Goal: Task Accomplishment & Management: Use online tool/utility

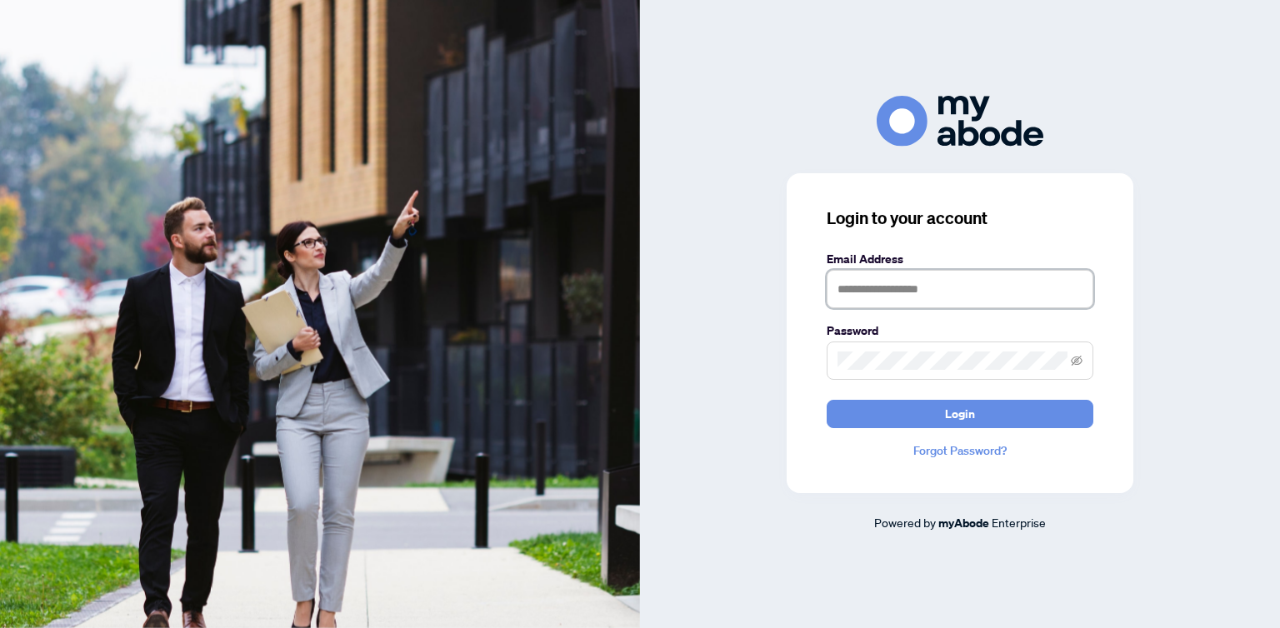
click at [851, 293] on input "text" at bounding box center [959, 289] width 267 height 38
type input "**********"
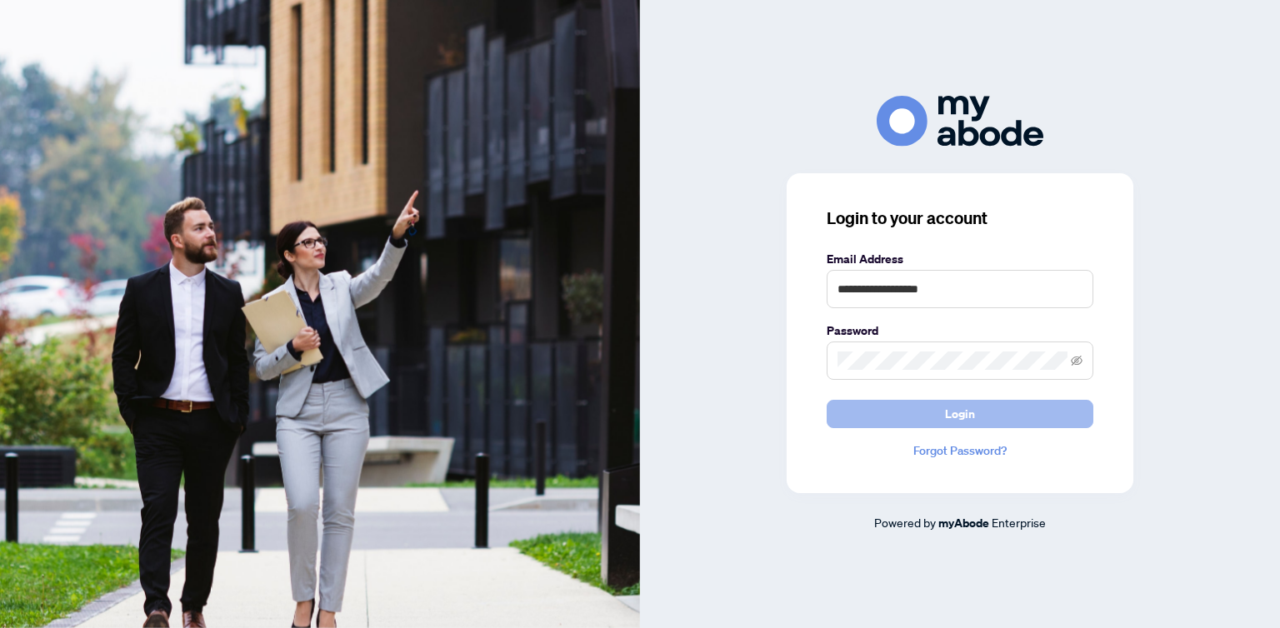
click at [863, 413] on button "Login" at bounding box center [959, 414] width 267 height 28
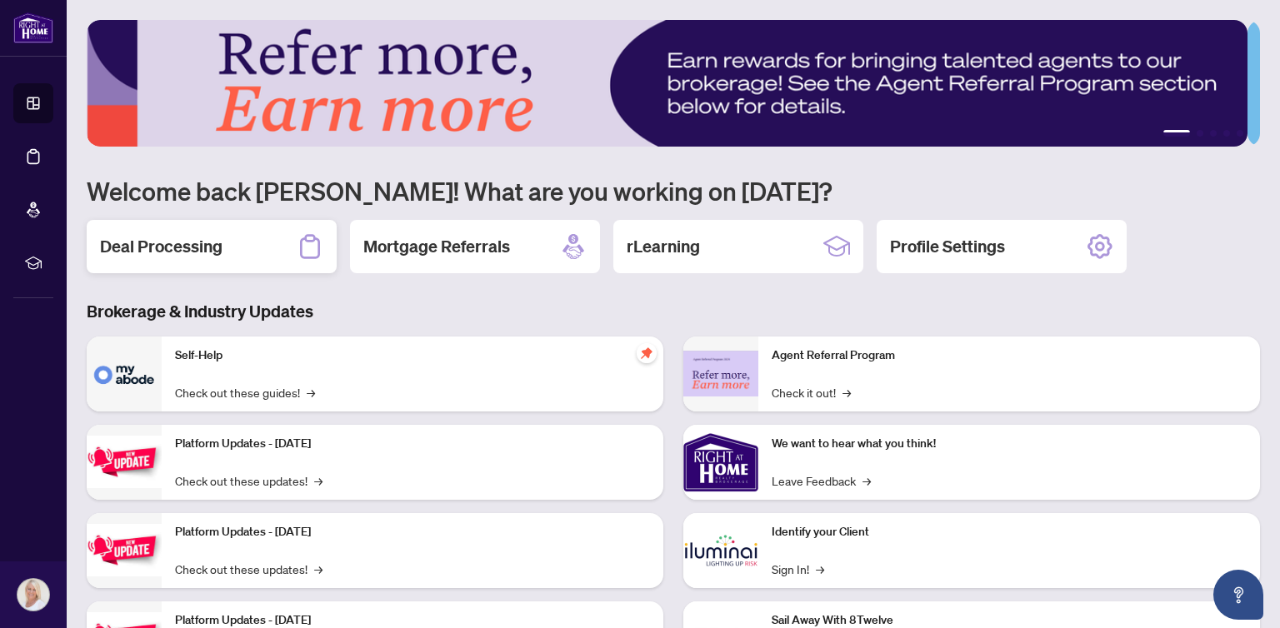
click at [229, 242] on div "Deal Processing" at bounding box center [212, 246] width 250 height 53
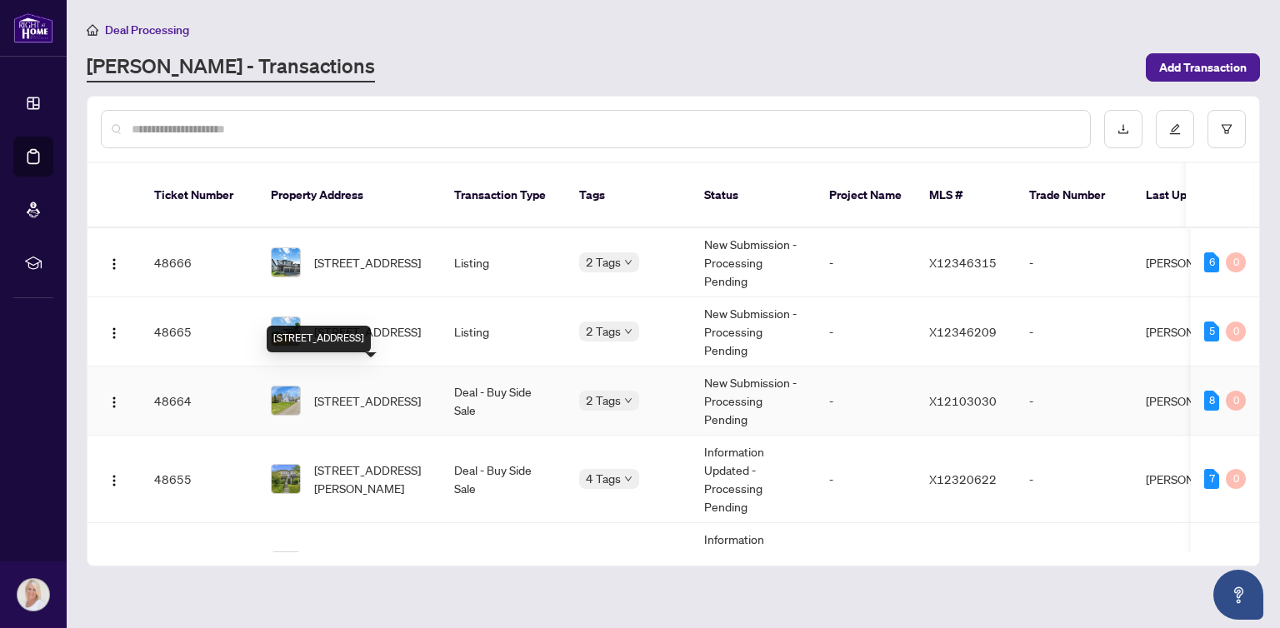
click at [369, 392] on span "[STREET_ADDRESS]" at bounding box center [367, 401] width 107 height 18
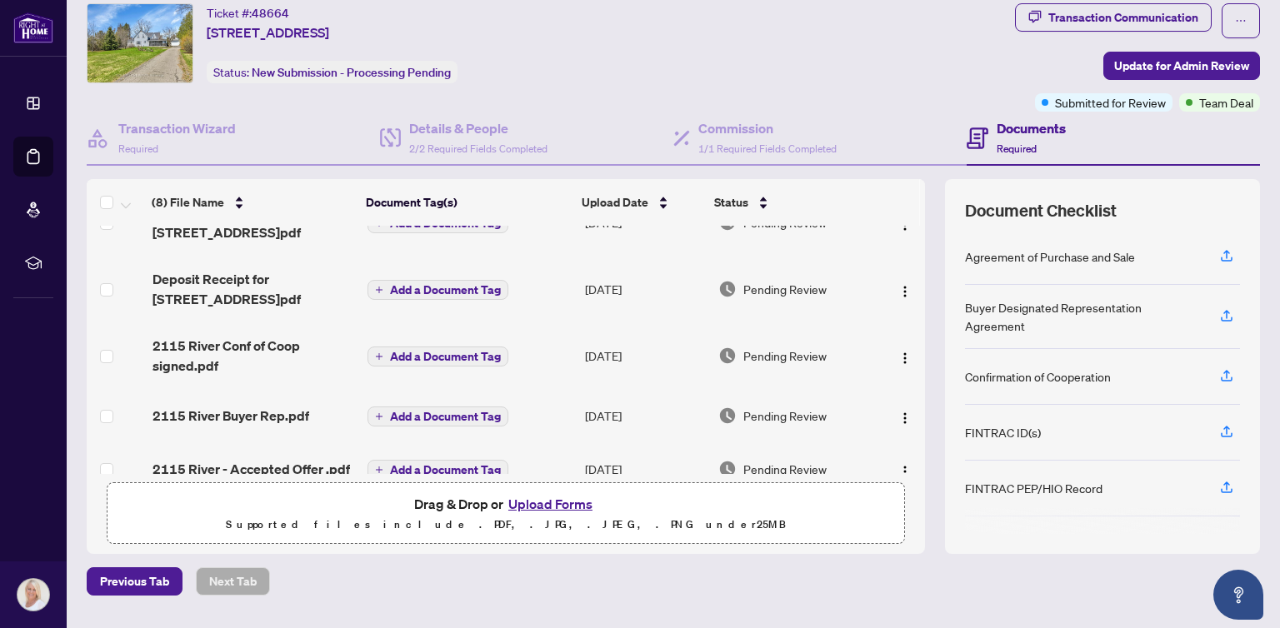
scroll to position [92, 0]
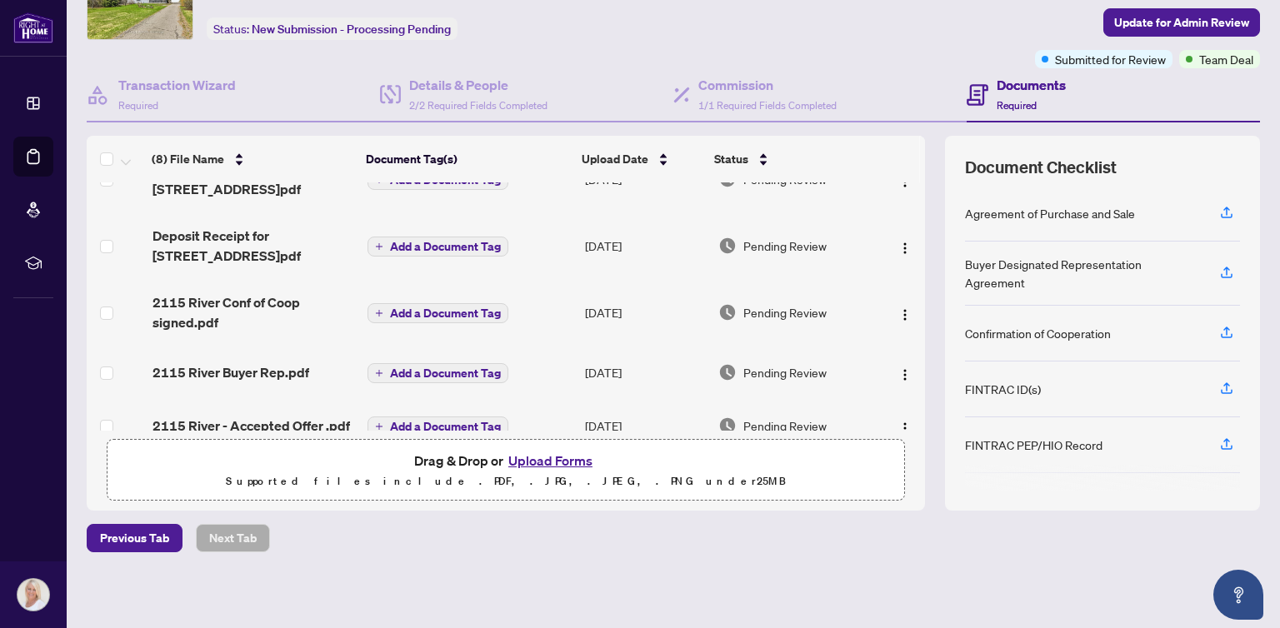
click at [526, 457] on button "Upload Forms" at bounding box center [550, 461] width 94 height 22
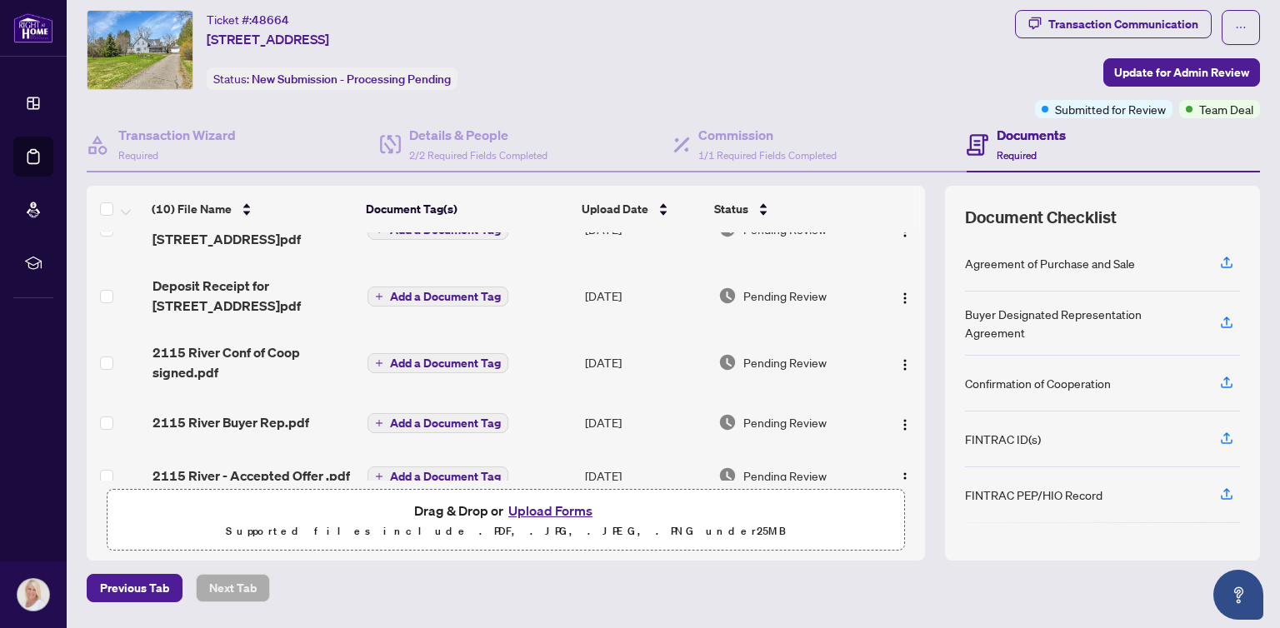
scroll to position [0, 0]
